Goal: Information Seeking & Learning: Learn about a topic

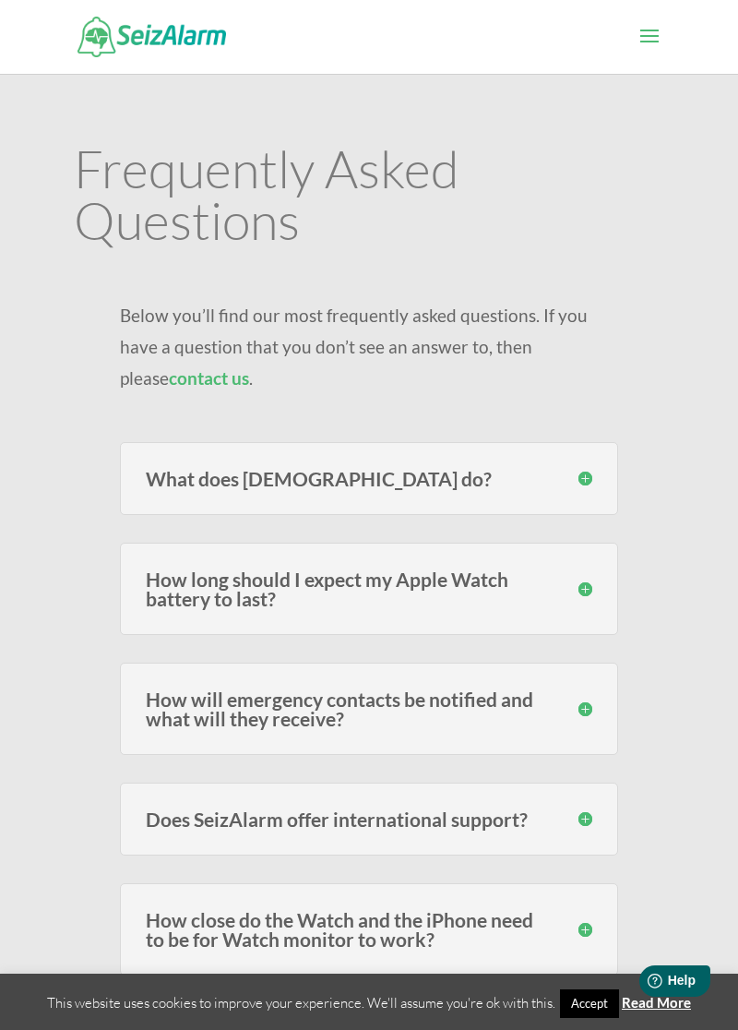
click at [478, 619] on div "How long should I expect my Apple Watch battery to last? Users of the models fr…" at bounding box center [369, 589] width 498 height 92
click at [588, 586] on h3 "How long should I expect my Apple Watch battery to last?" at bounding box center [369, 588] width 447 height 39
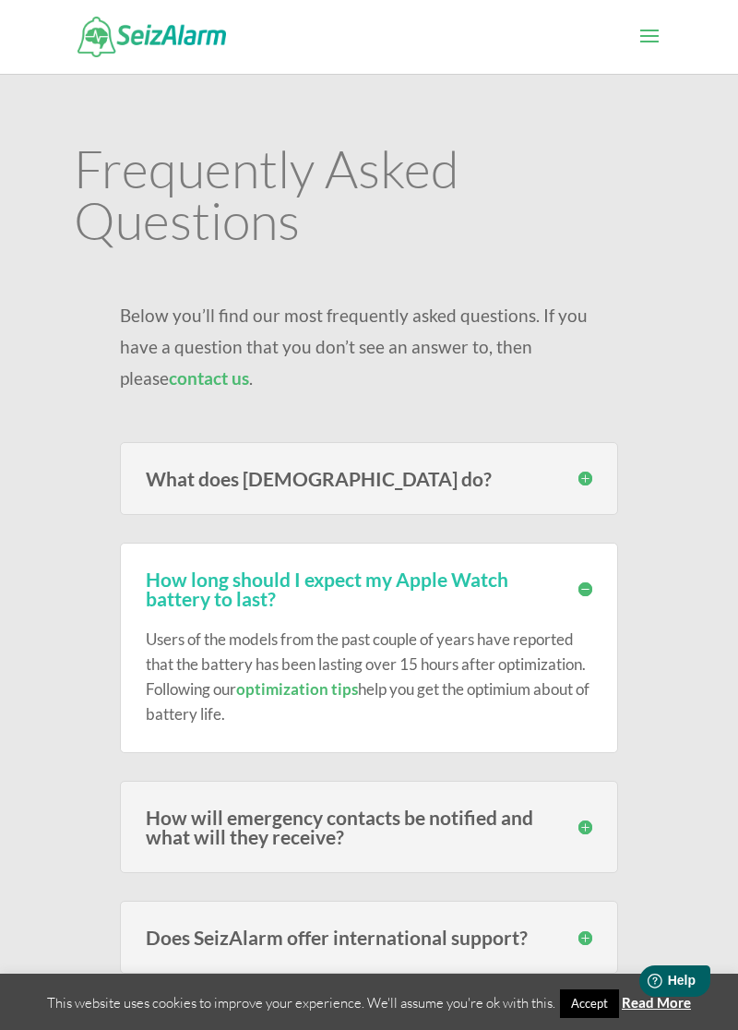
click at [580, 592] on h3 "How long should I expect my Apple Watch battery to last?" at bounding box center [369, 588] width 447 height 39
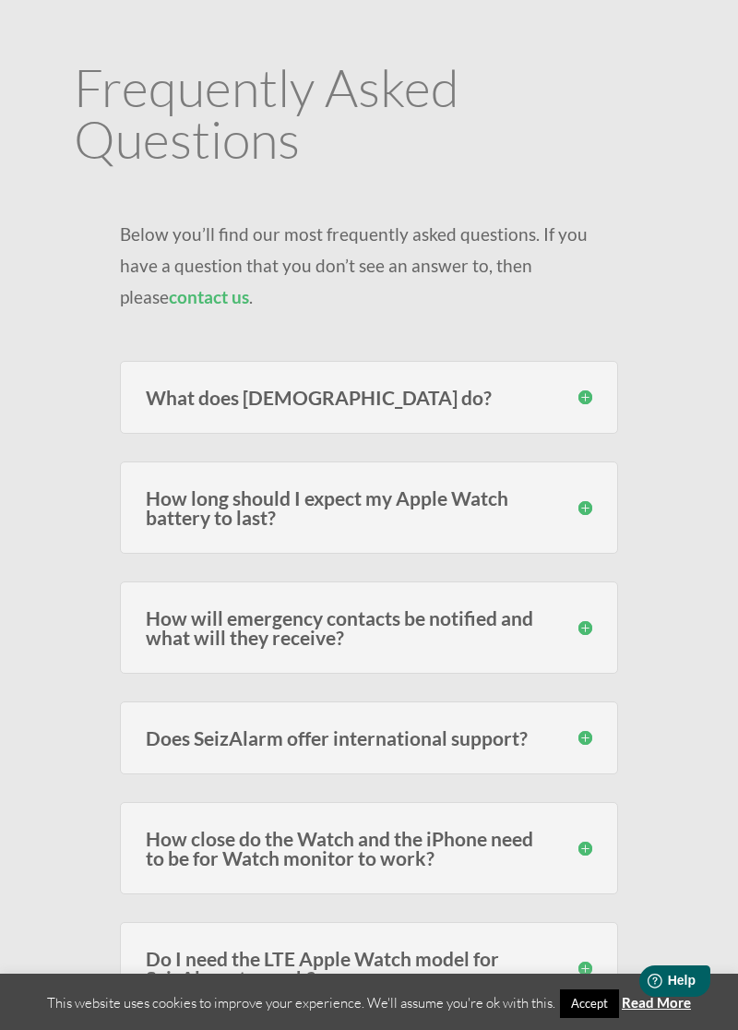
scroll to position [84, 0]
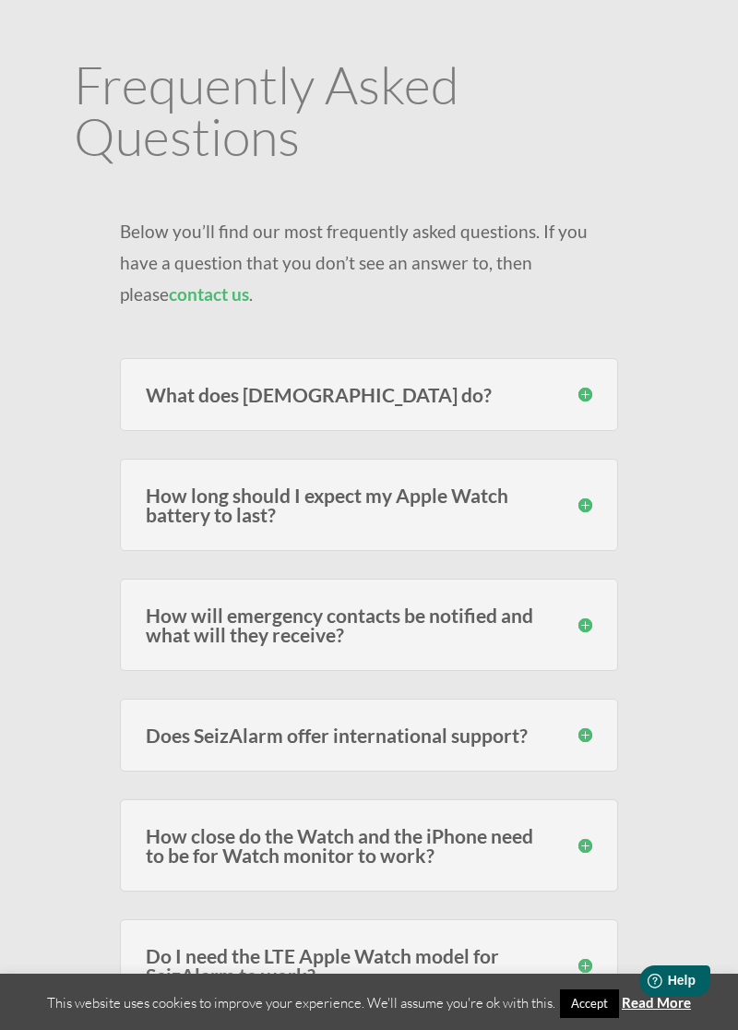
click at [586, 623] on h3 "How will emergency contacts be notified and what will they receive?" at bounding box center [369, 624] width 447 height 39
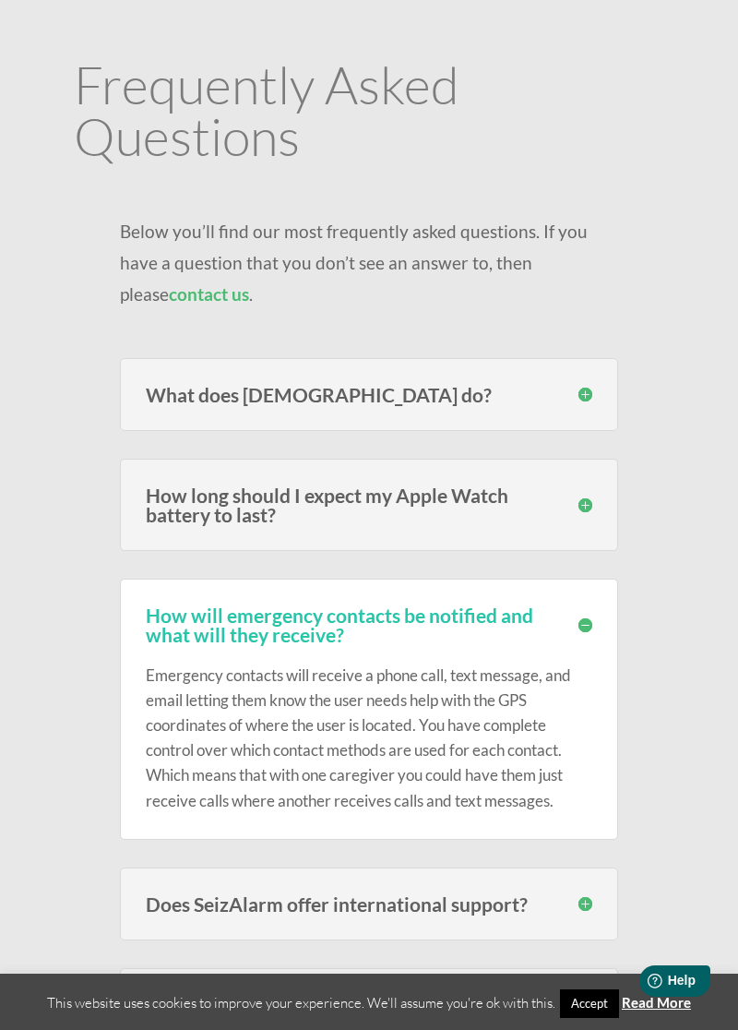
click at [586, 624] on h3 "How will emergency contacts be notified and what will they receive?" at bounding box center [369, 624] width 447 height 39
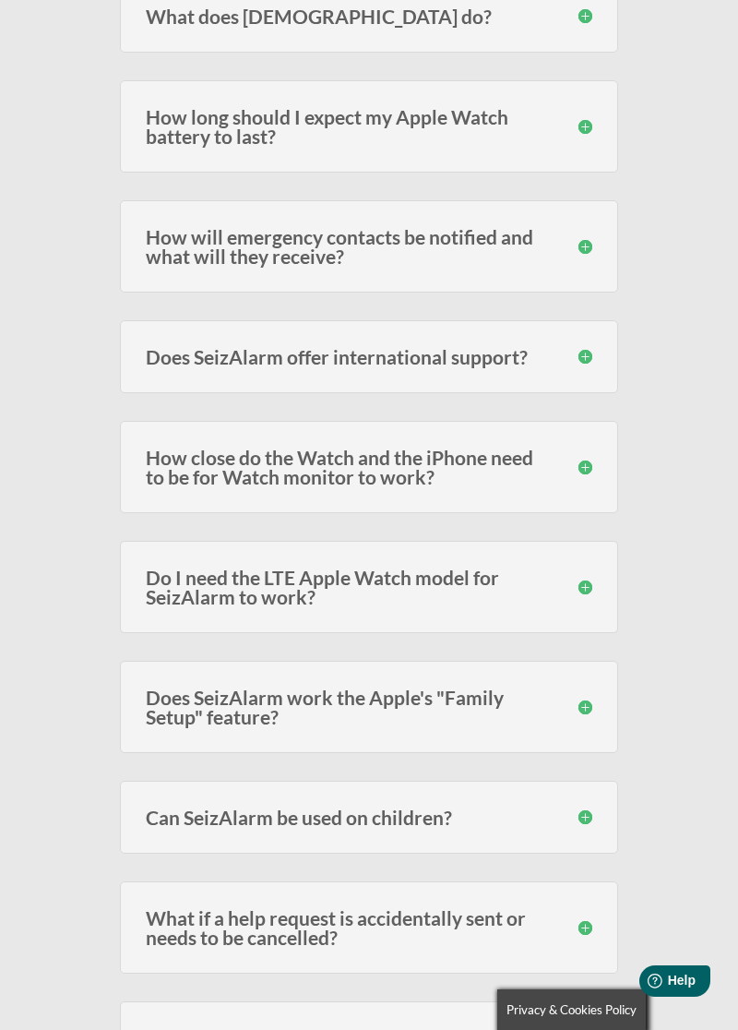
scroll to position [466, 0]
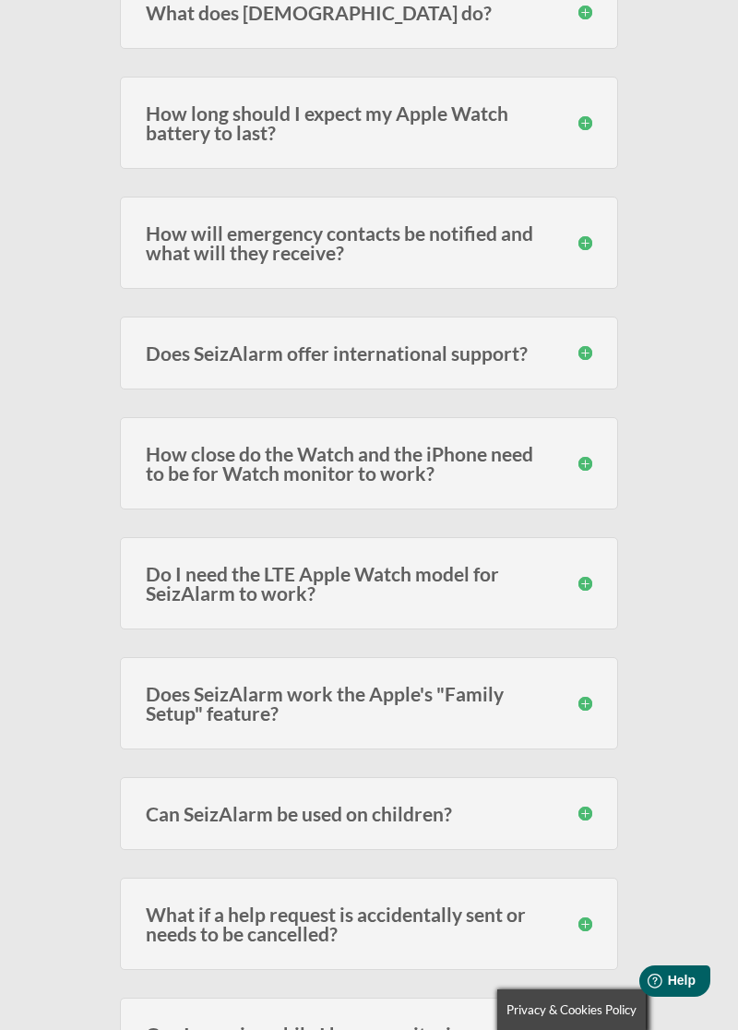
click at [581, 579] on h3 "Do I need the LTE Apple Watch model for SeizAlarm to work?" at bounding box center [369, 583] width 447 height 39
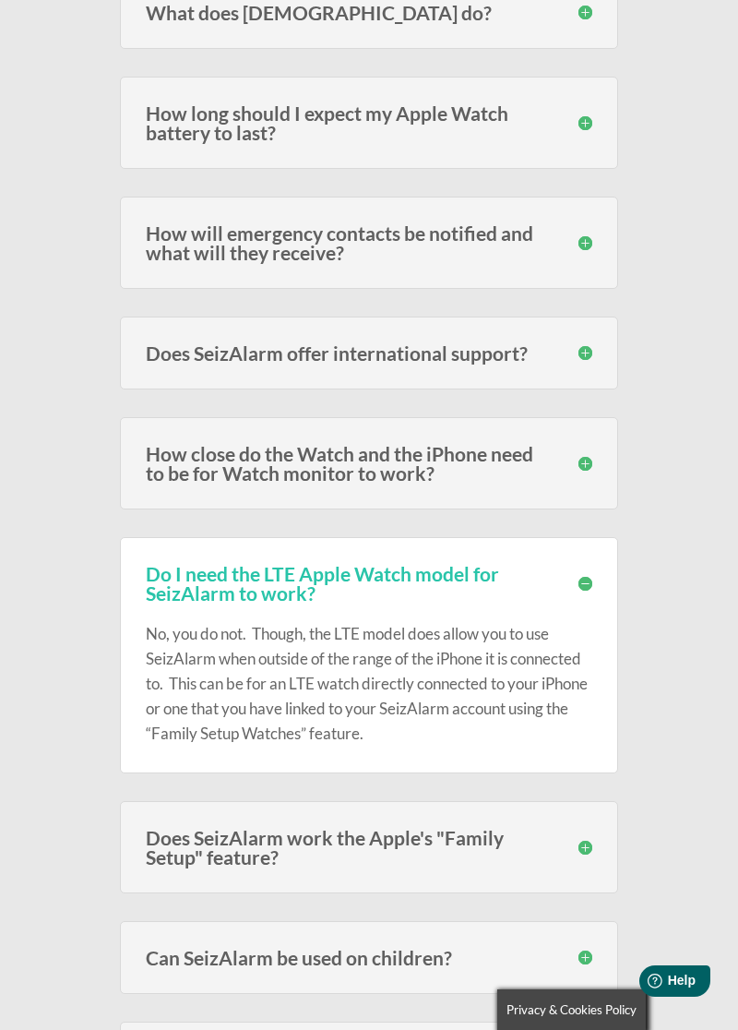
click at [588, 583] on h3 "Do I need the LTE Apple Watch model for SeizAlarm to work?" at bounding box center [369, 583] width 447 height 39
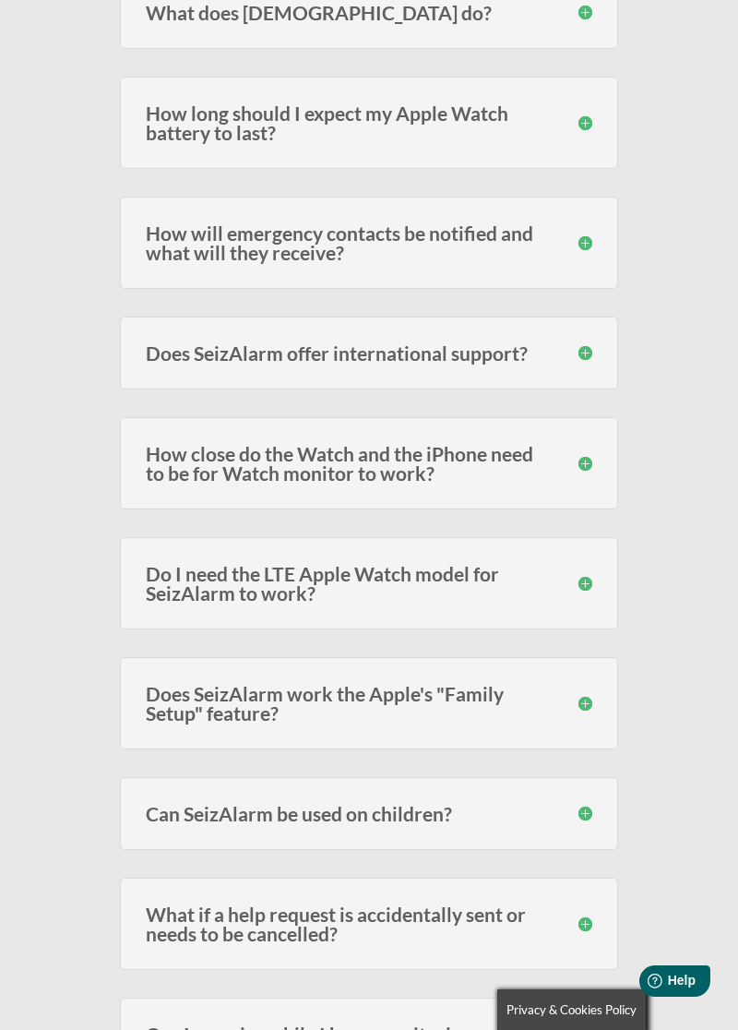
click at [590, 710] on h3 "Does SeizAlarm work the Apple's "Family Setup" feature?" at bounding box center [369, 703] width 447 height 39
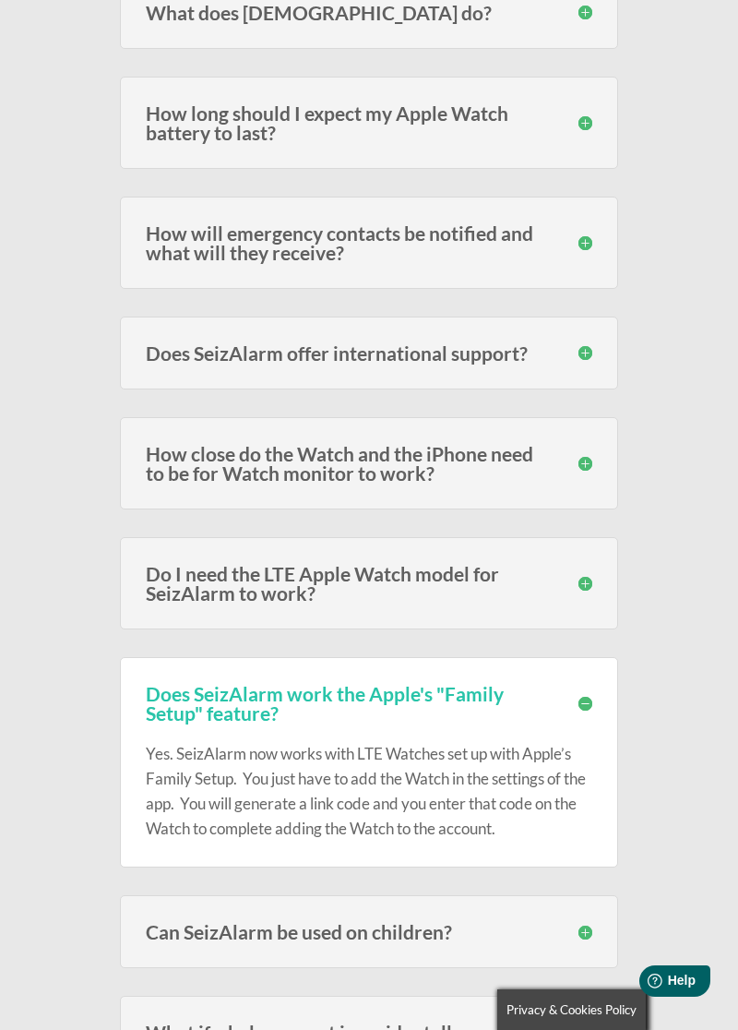
click at [590, 698] on h3 "Does SeizAlarm work the Apple's "Family Setup" feature?" at bounding box center [369, 703] width 447 height 39
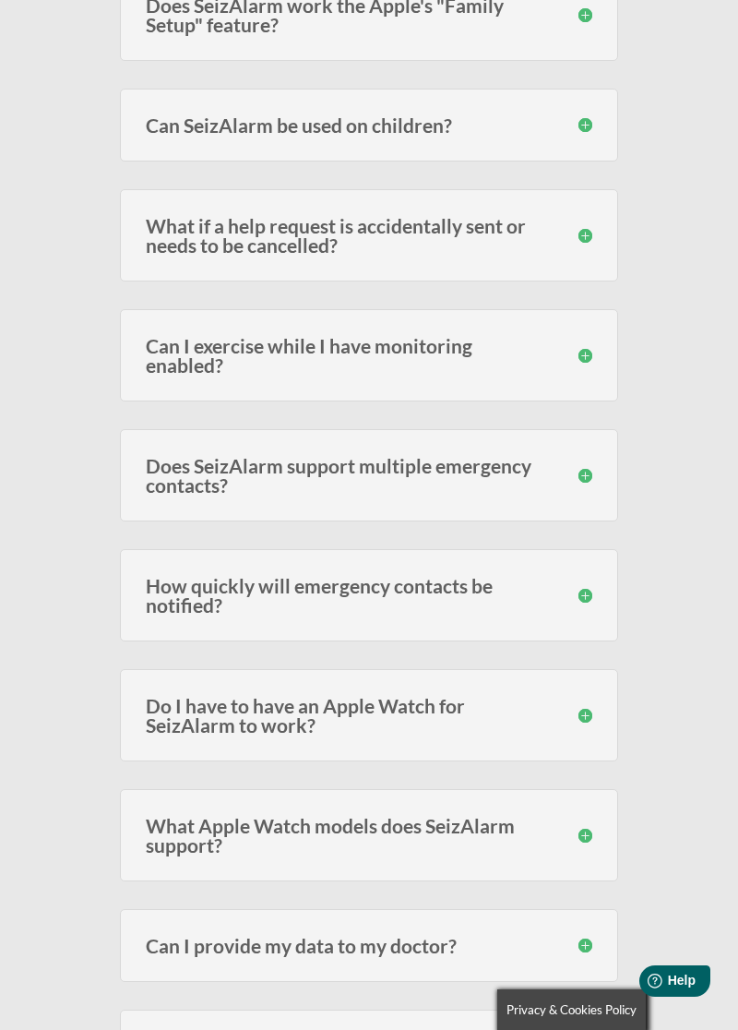
scroll to position [1163, 0]
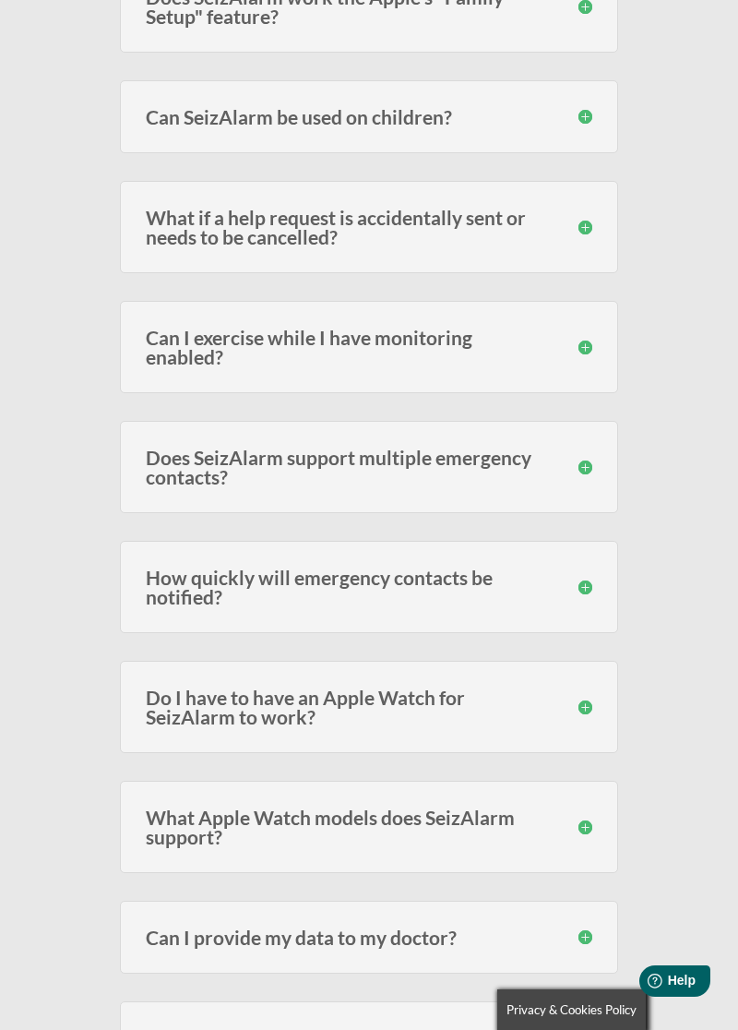
click at [596, 708] on div "Do I have to have an Apple Watch for SeizAlarm to work? No , the Watch adds the…" at bounding box center [369, 707] width 498 height 92
click at [587, 830] on h3 "What Apple Watch models does SeizAlarm support?" at bounding box center [369, 826] width 447 height 39
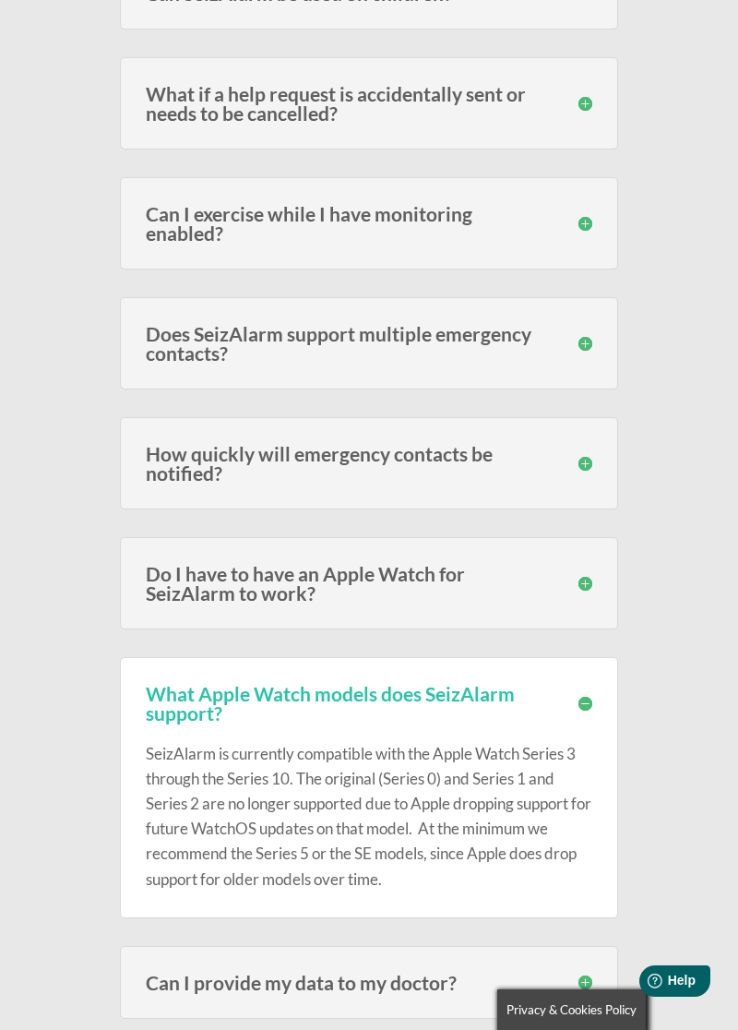
scroll to position [1312, 0]
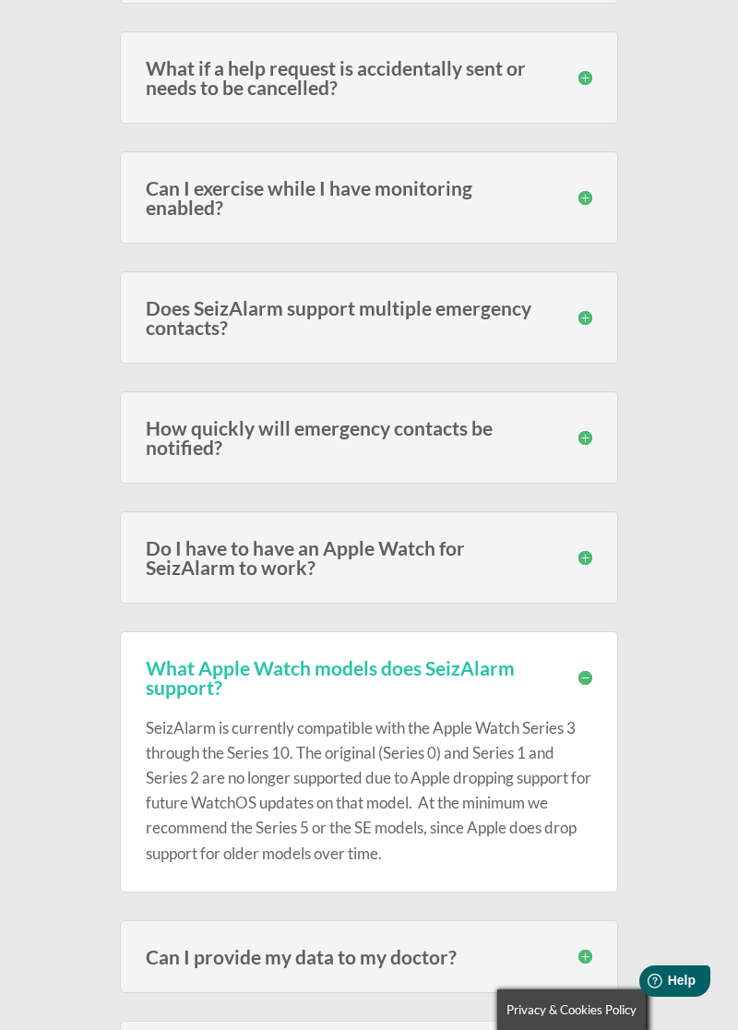
click at [590, 687] on h3 "What Apple Watch models does SeizAlarm support?" at bounding box center [369, 677] width 447 height 39
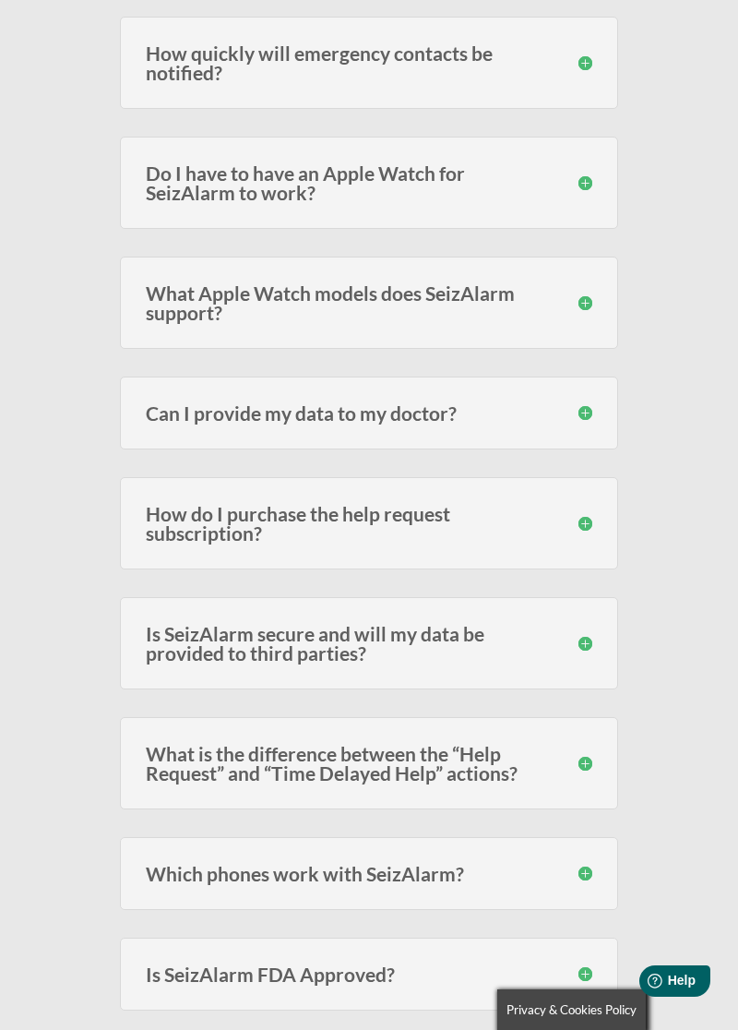
scroll to position [1711, 0]
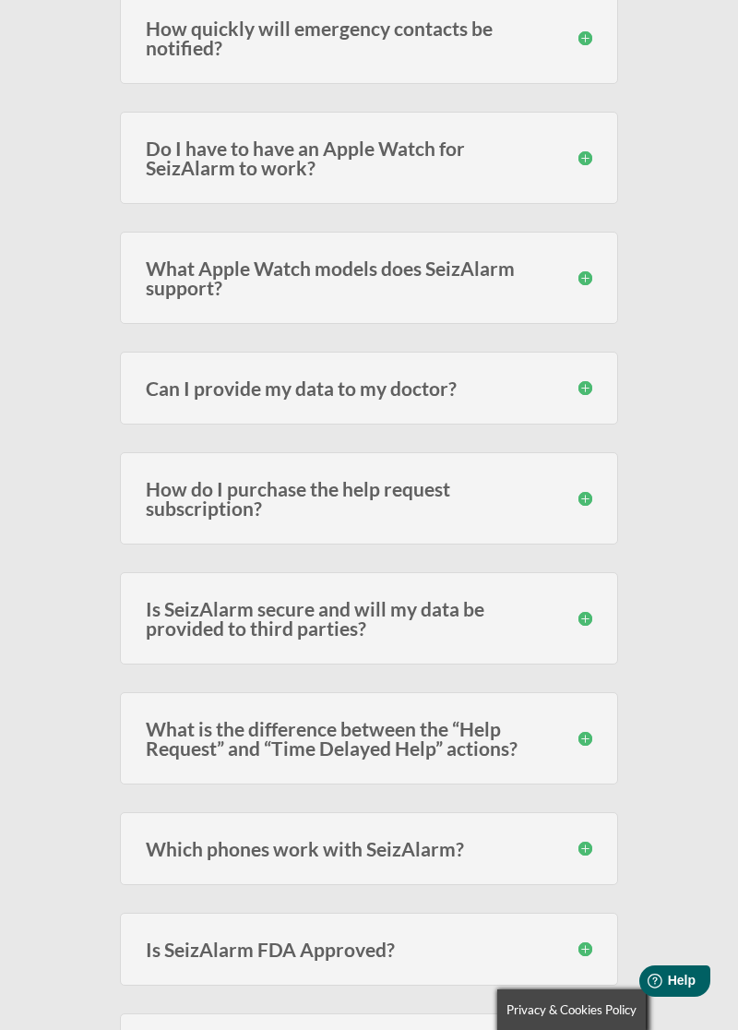
click at [562, 494] on h3 "How do I purchase the help request subscription?" at bounding box center [369, 498] width 447 height 39
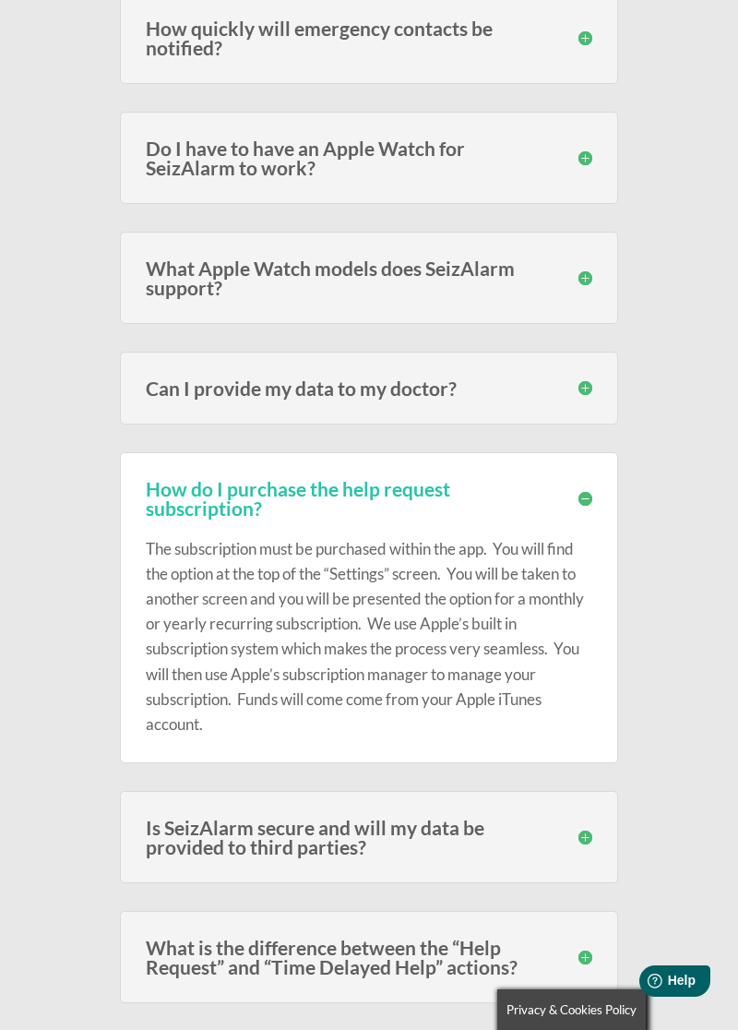
click at [593, 498] on div "How do I purchase the help request subscription? The subscription must be purch…" at bounding box center [369, 608] width 498 height 312
click at [580, 499] on h3 "How do I purchase the help request subscription?" at bounding box center [369, 498] width 447 height 39
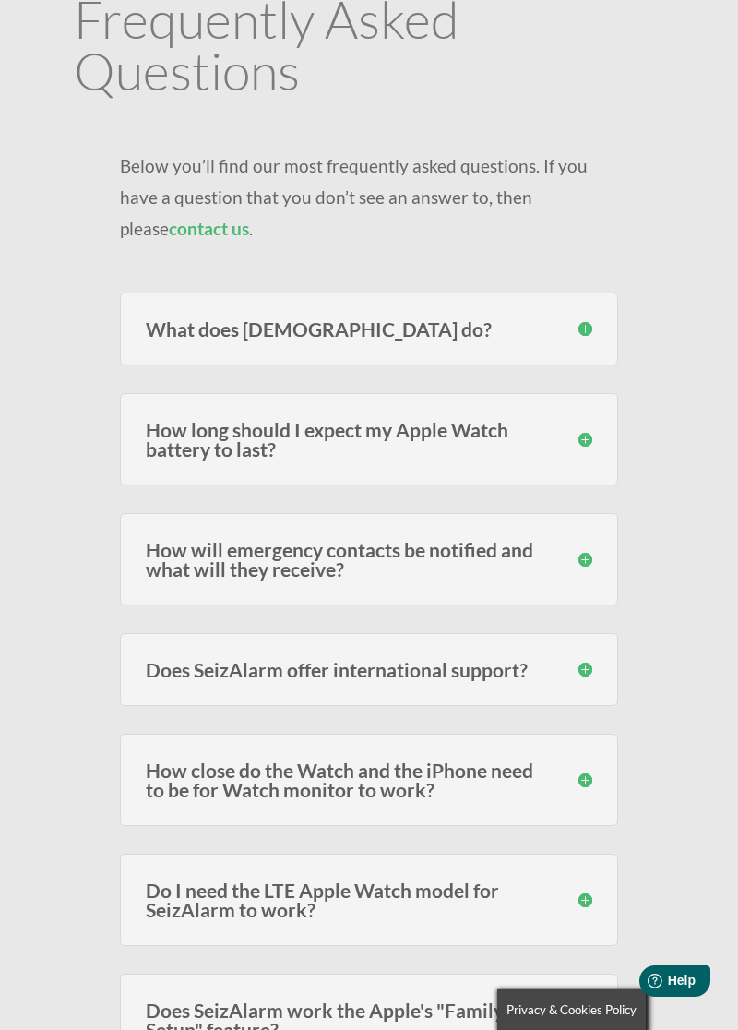
scroll to position [154, 0]
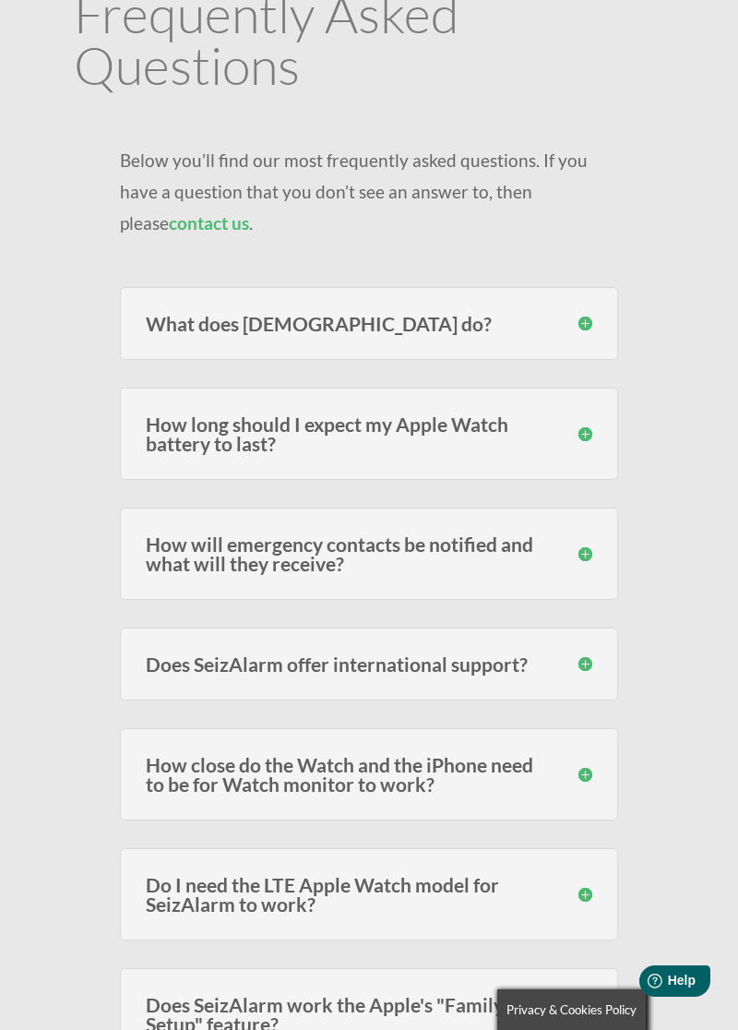
click at [589, 775] on h3 "How close do the Watch and the iPhone need to be for Watch monitor to work?" at bounding box center [369, 774] width 447 height 39
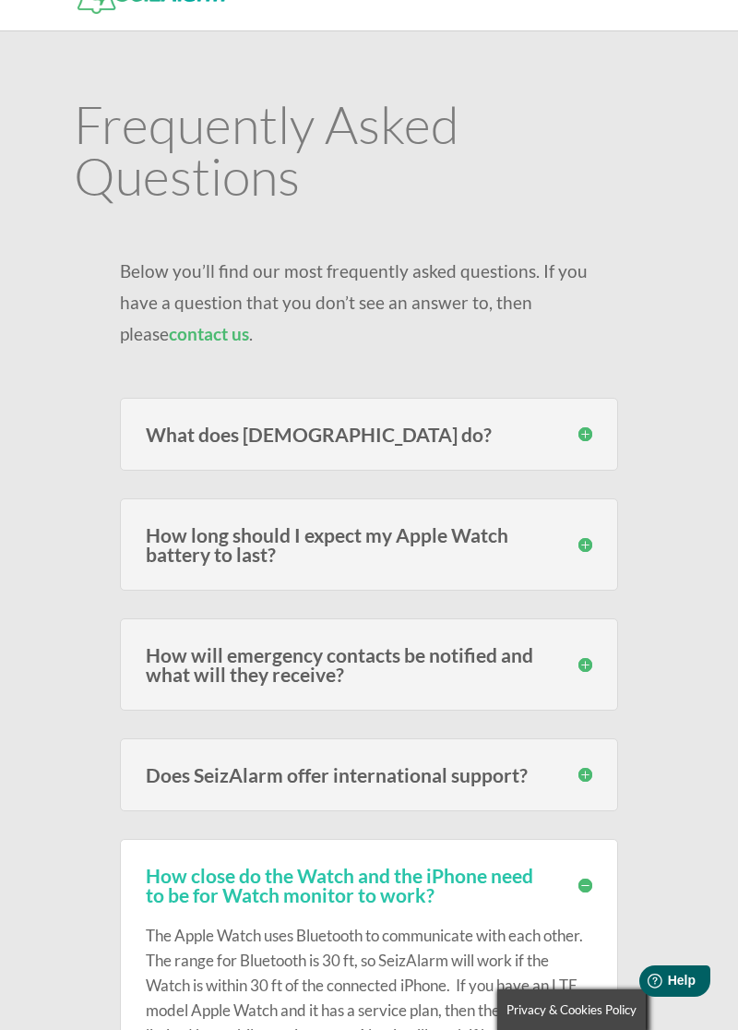
scroll to position [0, 0]
